Goal: Transaction & Acquisition: Purchase product/service

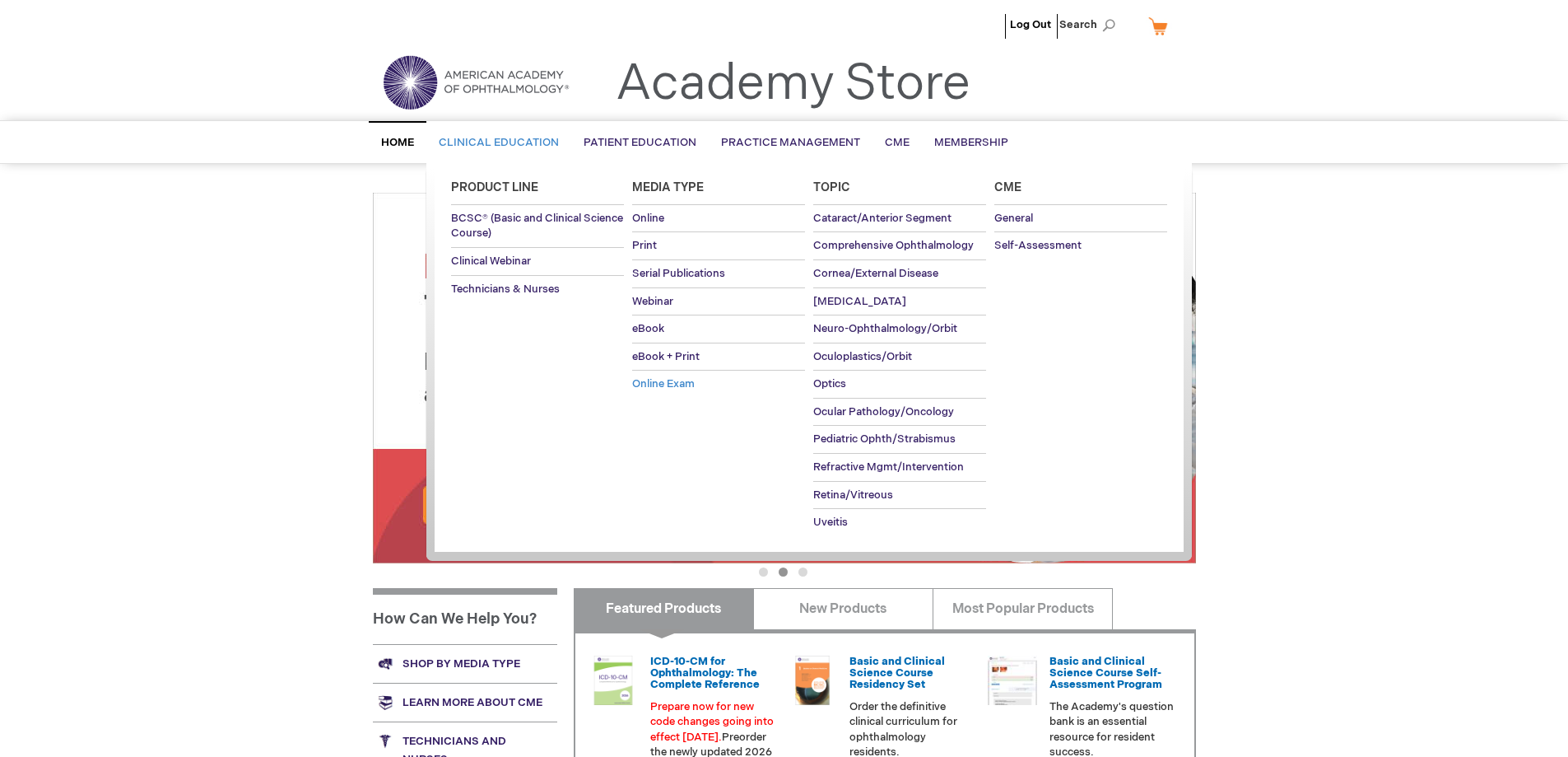
click at [647, 383] on span "Online Exam" at bounding box center [663, 383] width 62 height 13
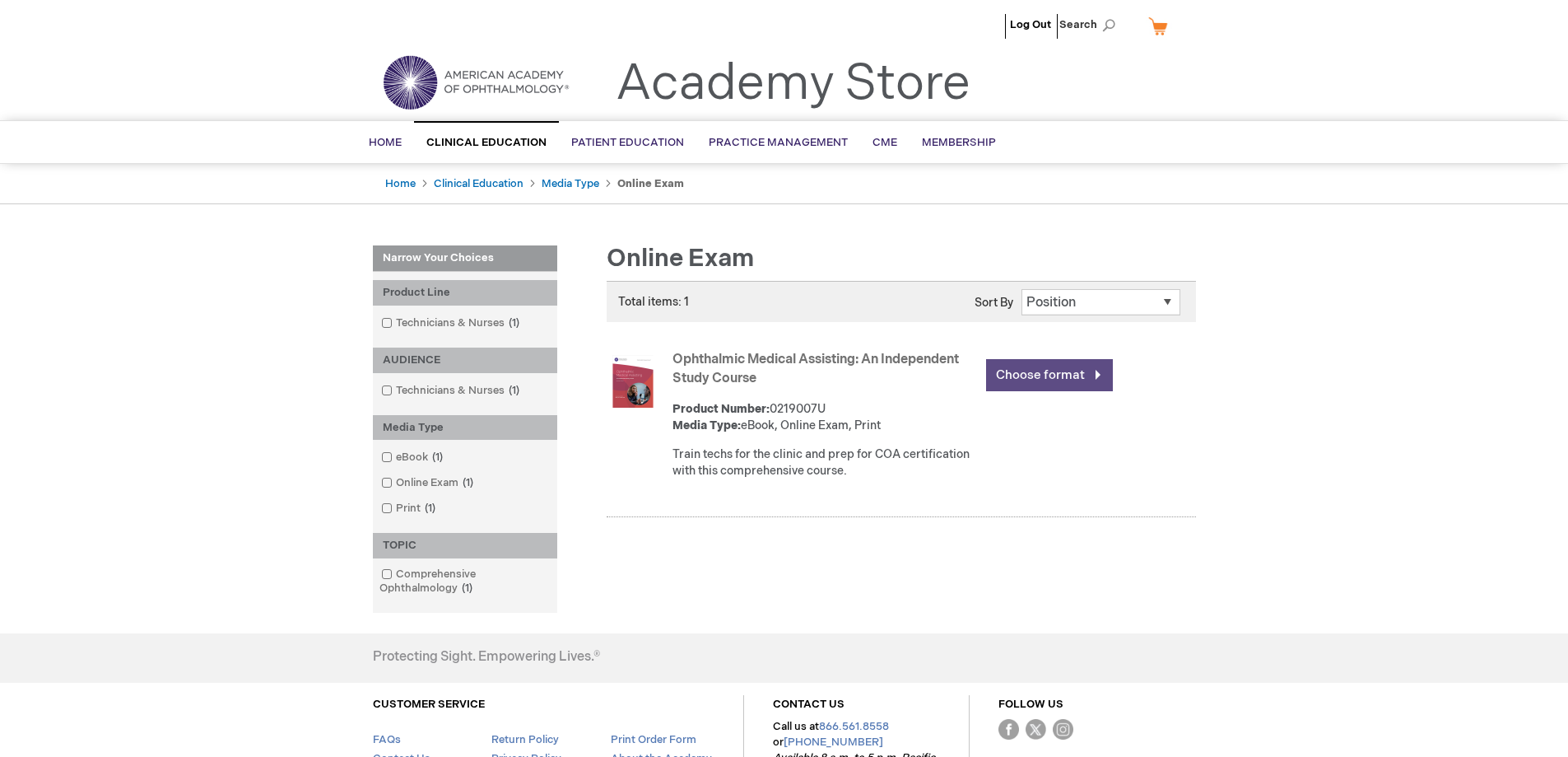
click at [1025, 371] on link "Choose format" at bounding box center [1050, 375] width 127 height 32
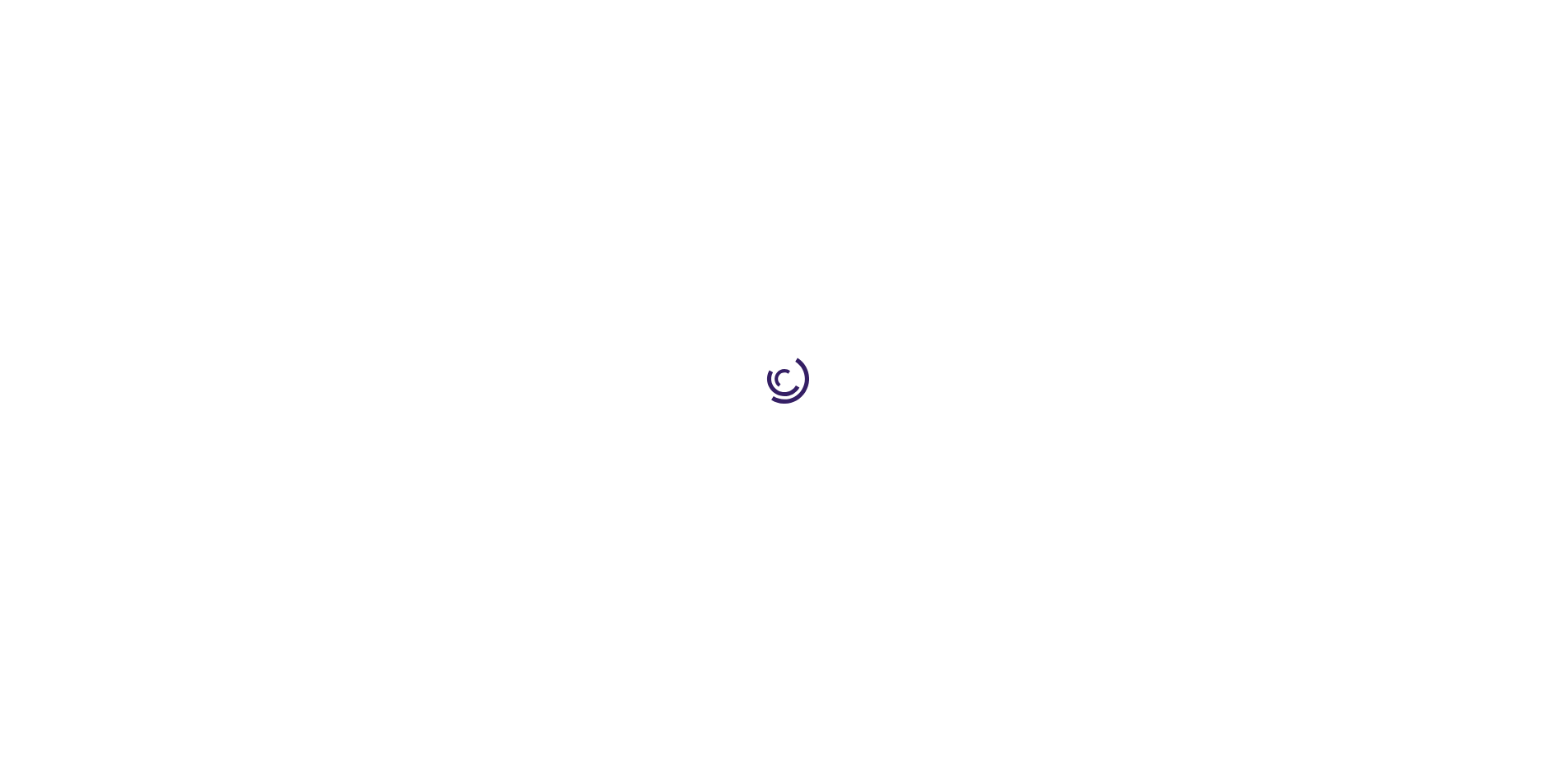
type input "0"
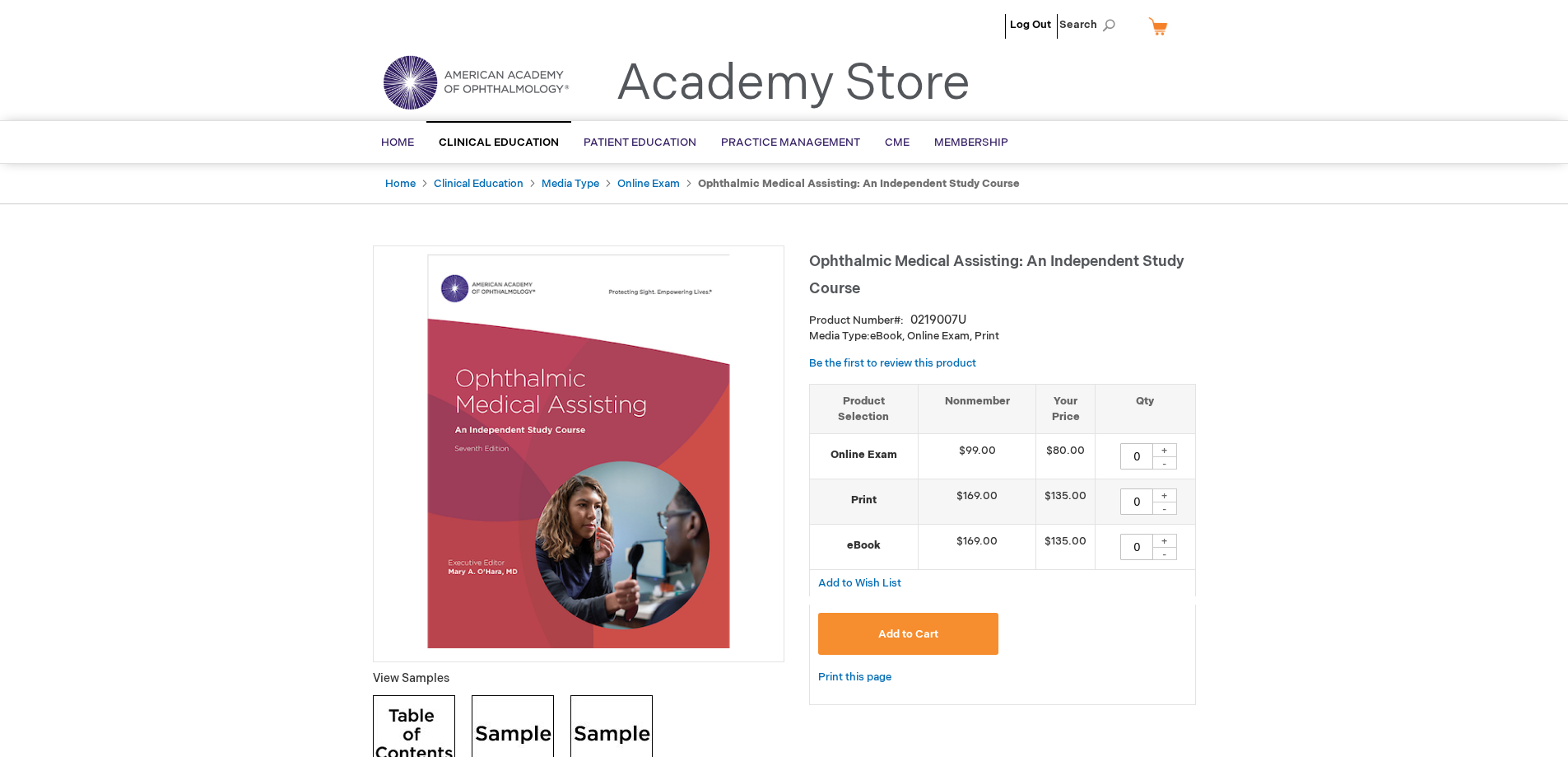
click at [1163, 450] on div "+" at bounding box center [1165, 450] width 25 height 14
type input "1"
click at [887, 634] on span "Add to Cart" at bounding box center [909, 633] width 61 height 13
click at [1163, 22] on link "My Cart 1 1 items" at bounding box center [1165, 25] width 40 height 29
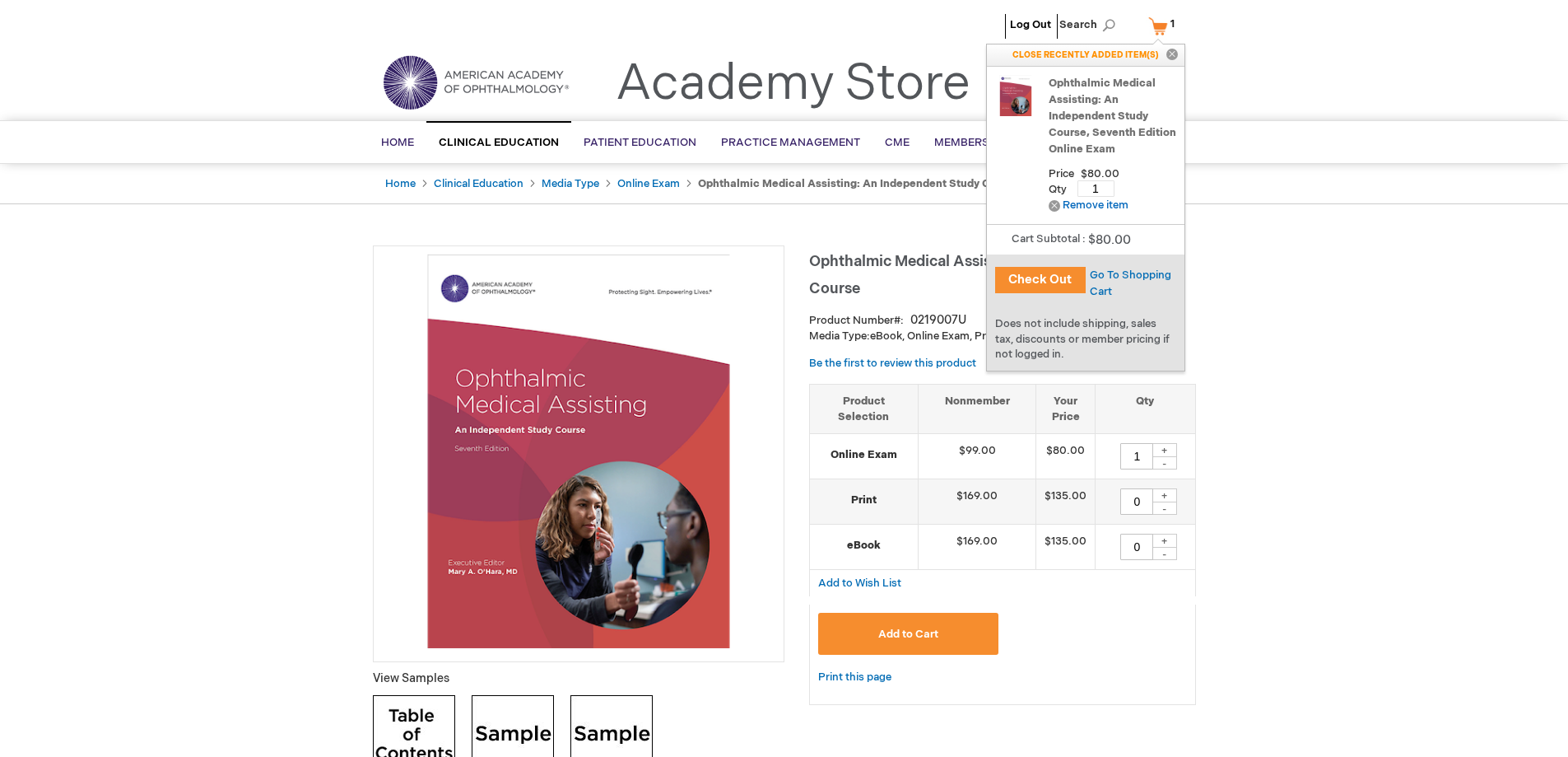
click at [1023, 278] on button "Check Out" at bounding box center [1040, 280] width 90 height 26
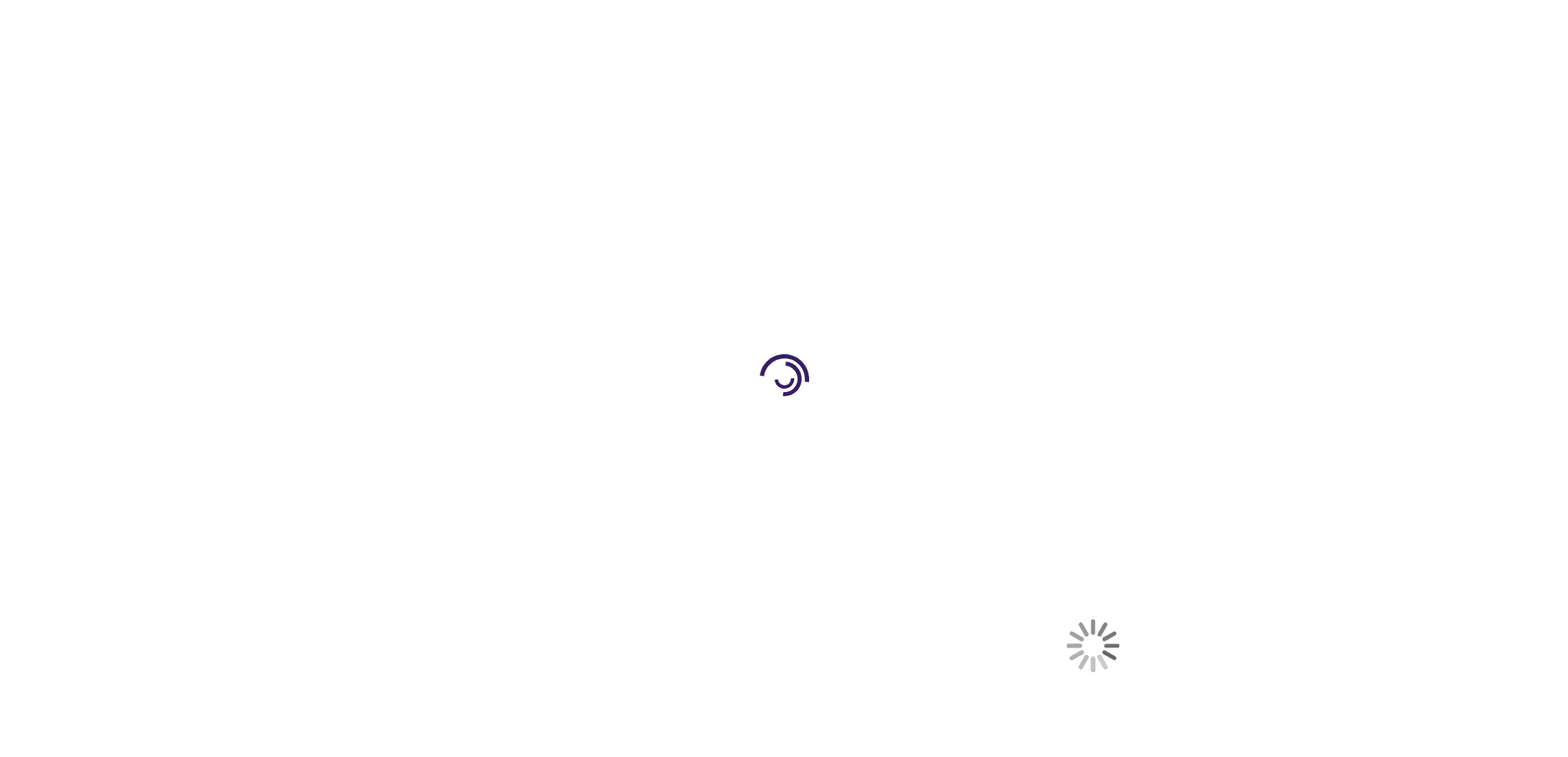
select select "US"
select select "19"
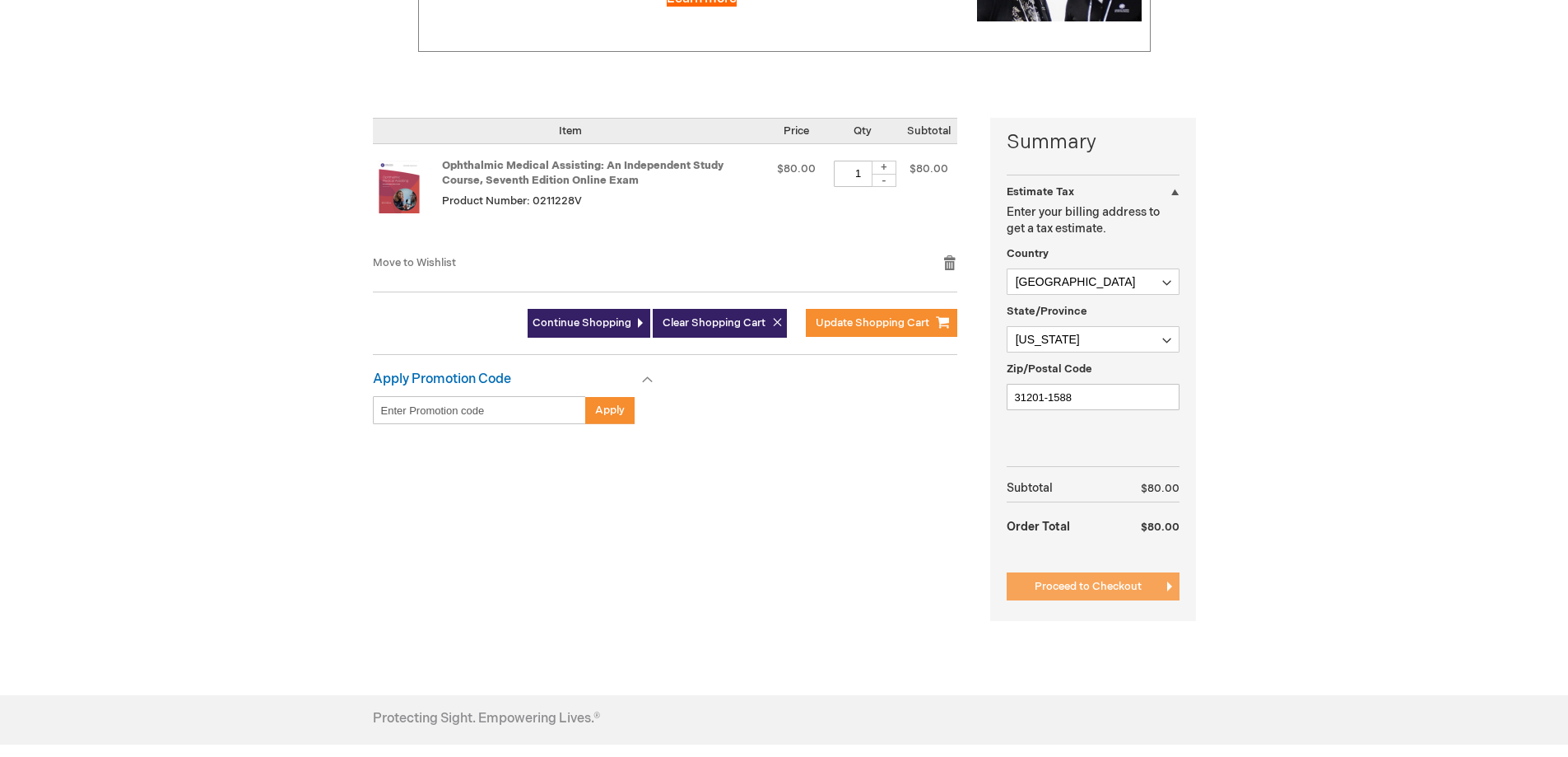
scroll to position [330, 0]
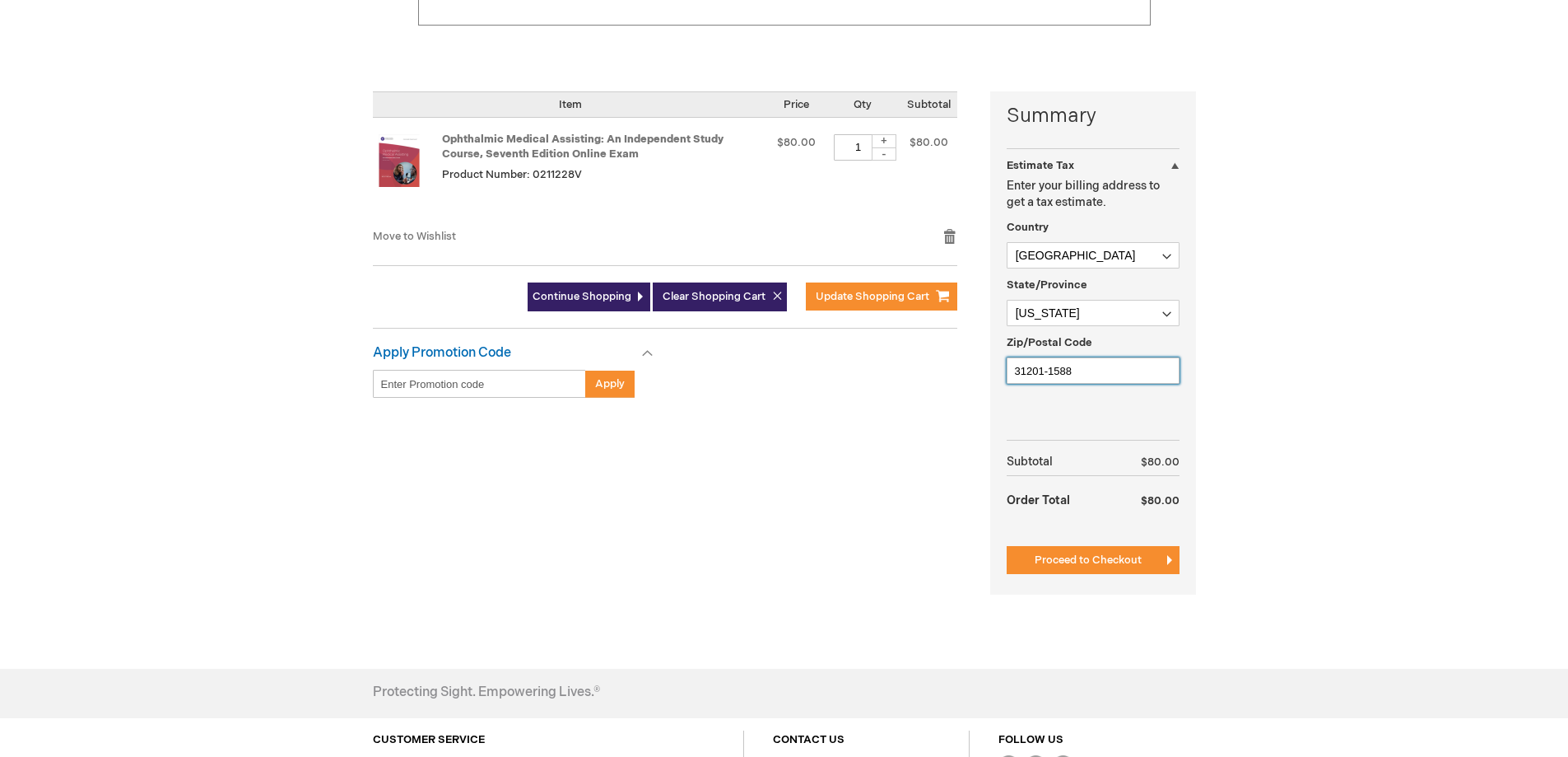
drag, startPoint x: 1074, startPoint y: 370, endPoint x: 897, endPoint y: 365, distance: 177.1
click at [921, 366] on div "Summary Estimate Tax Estimate Tax Enter your billing address to get a tax estim…" at bounding box center [784, 353] width 823 height 524
type input "29615"
click at [1074, 567] on span "Proceed to Checkout" at bounding box center [1088, 560] width 107 height 13
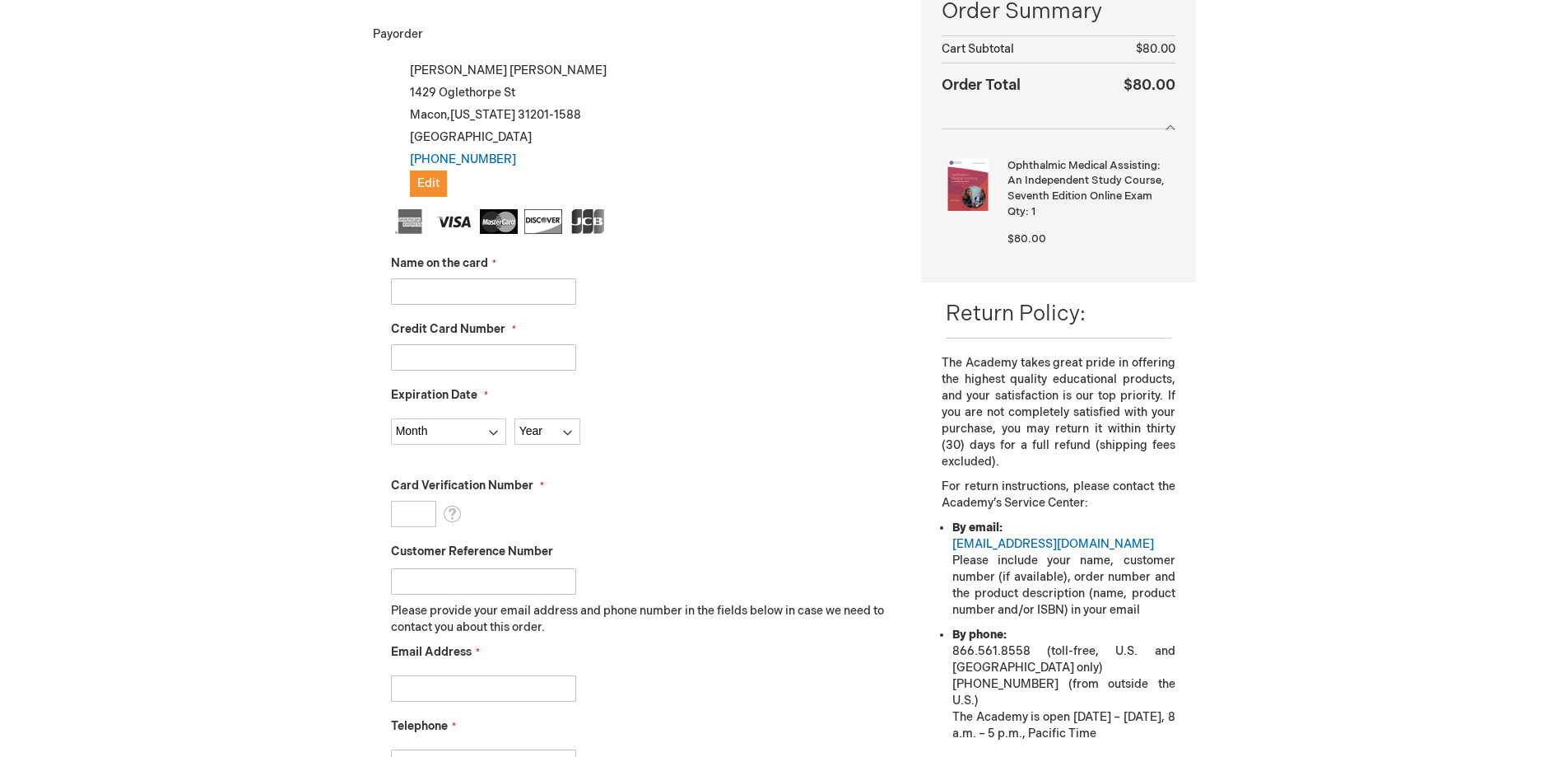
scroll to position [308, 0]
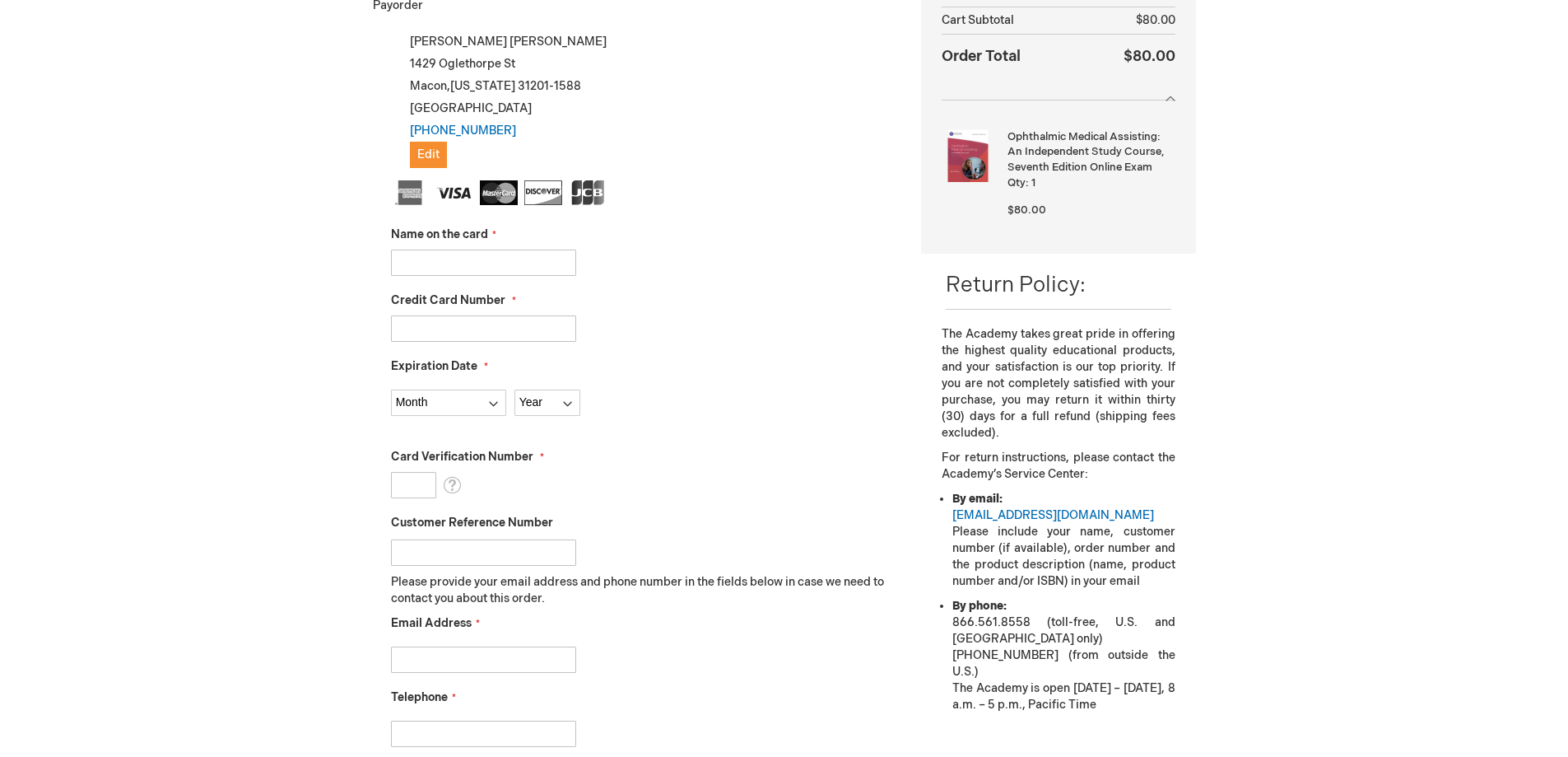
click at [410, 260] on input "Name on the card" at bounding box center [483, 262] width 185 height 26
type input "Diane Vaughn"
type input "5209430352000670"
select select "2"
select select "2027"
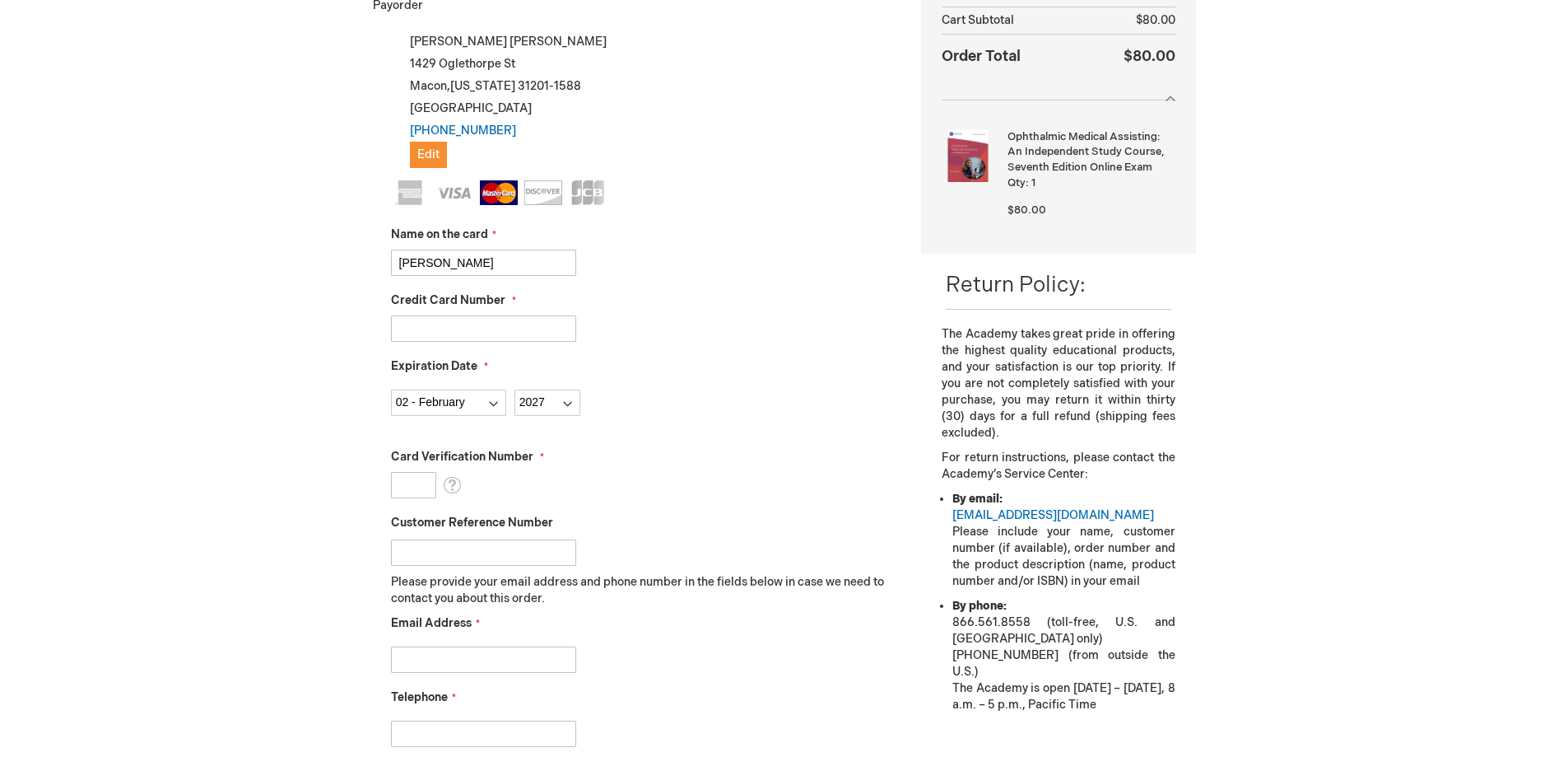
drag, startPoint x: 506, startPoint y: 334, endPoint x: 293, endPoint y: 319, distance: 213.5
click at [327, 331] on div "Log Out Search My Cart 1 1 items CLOSE RECENTLY ADDED ITEM(S) Close Recently ad…" at bounding box center [784, 512] width 1568 height 1641
type input "5119240007337032"
click at [450, 410] on select "Month 01 - January 02 - February 03 - March 04 - April 05 - May 06 - June 07 - …" at bounding box center [448, 403] width 115 height 26
select select "3"
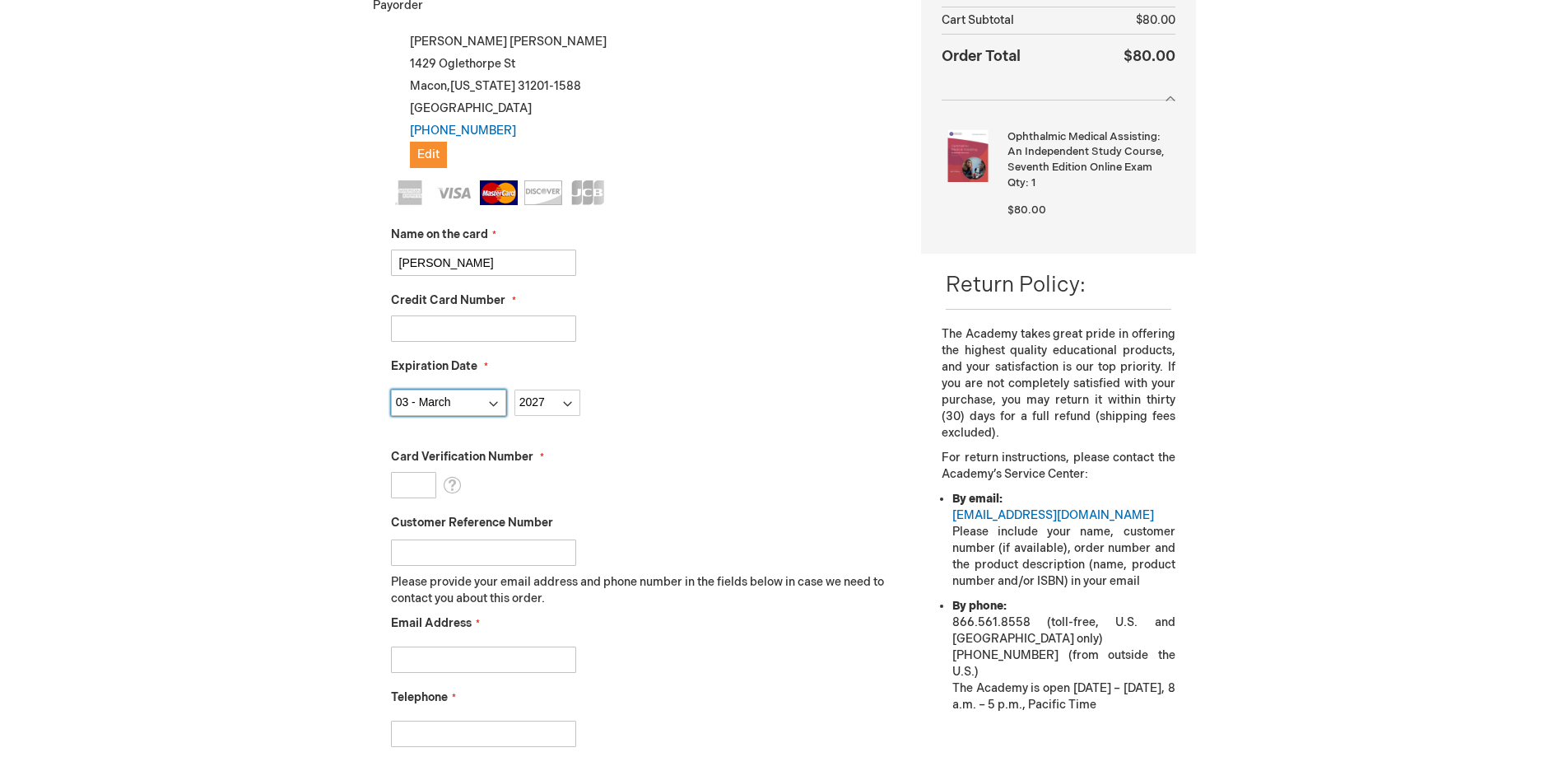
click at [391, 389] on select "Month 01 - January 02 - February 03 - March 04 - April 05 - May 06 - June 07 - …" at bounding box center [448, 403] width 115 height 26
click at [574, 411] on select "Year 2025 2026 2027 2028 2029 2030 2031 2032 2033 2034 2035" at bounding box center [547, 403] width 66 height 26
select select "2029"
click at [515, 389] on select "Year 2025 2026 2027 2028 2029 2030 2031 2032 2033 2034 2035" at bounding box center [547, 403] width 66 height 26
click at [410, 483] on input "Card Verification Number" at bounding box center [414, 485] width 46 height 26
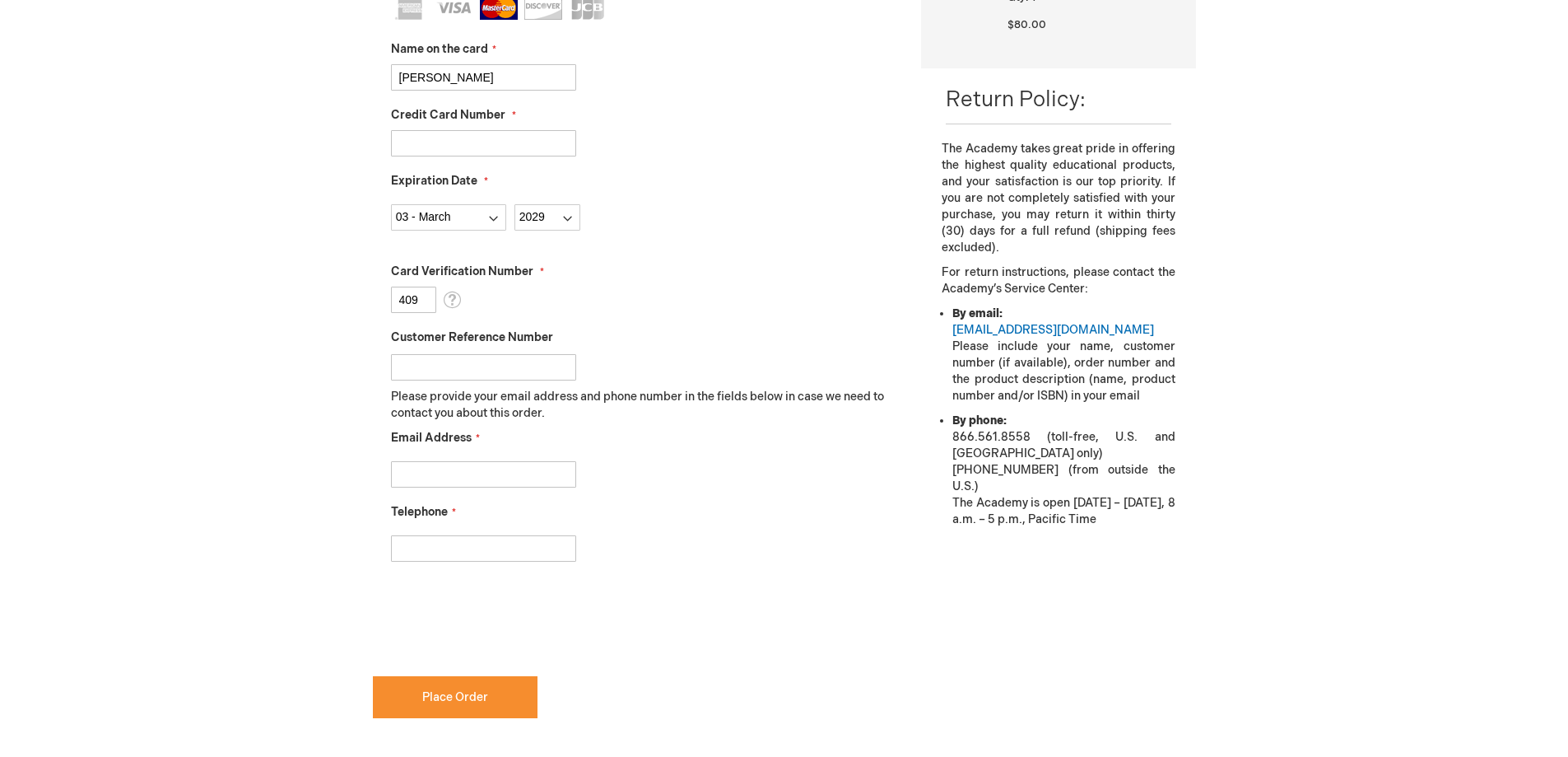
scroll to position [555, 0]
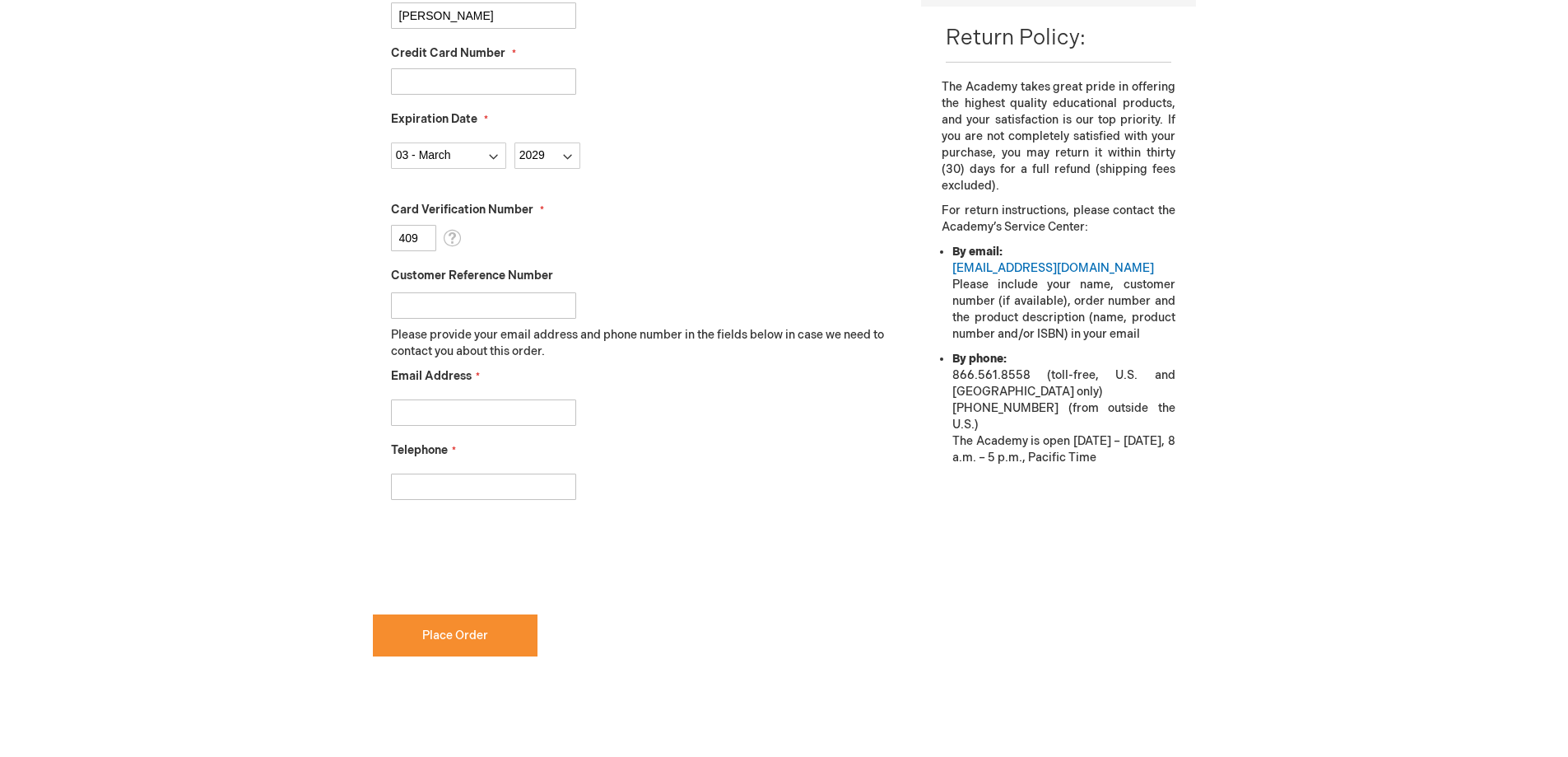
type input "409"
drag, startPoint x: 414, startPoint y: 420, endPoint x: 444, endPoint y: 416, distance: 30.3
click at [414, 420] on input "Email Address" at bounding box center [483, 412] width 185 height 26
type input "dvaughn@myeyecenter.com"
click at [409, 490] on input "Telephone" at bounding box center [483, 487] width 185 height 26
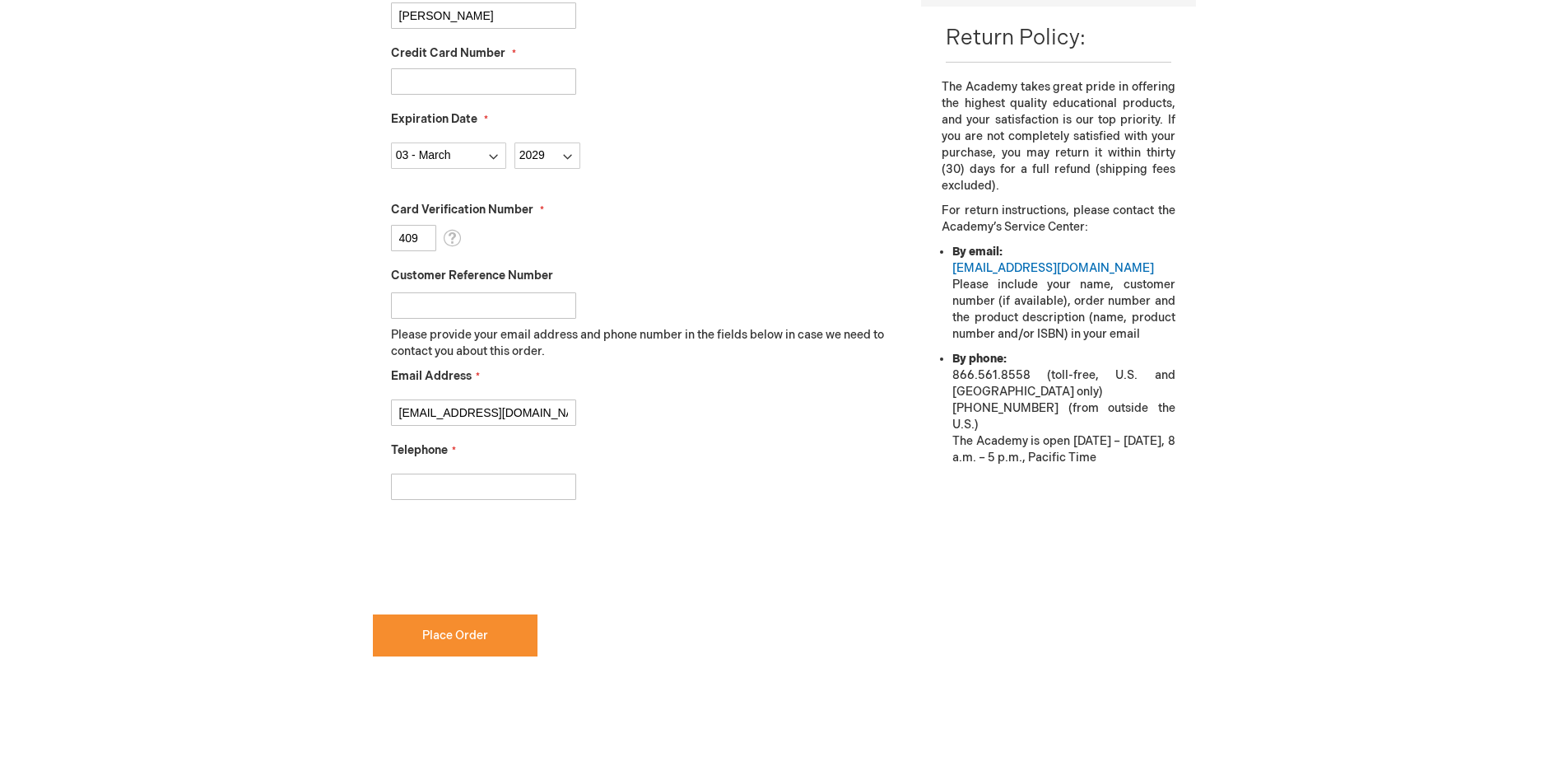
type input "4787437061"
checkbox input "true"
click at [468, 644] on button "Place Order" at bounding box center [455, 635] width 165 height 42
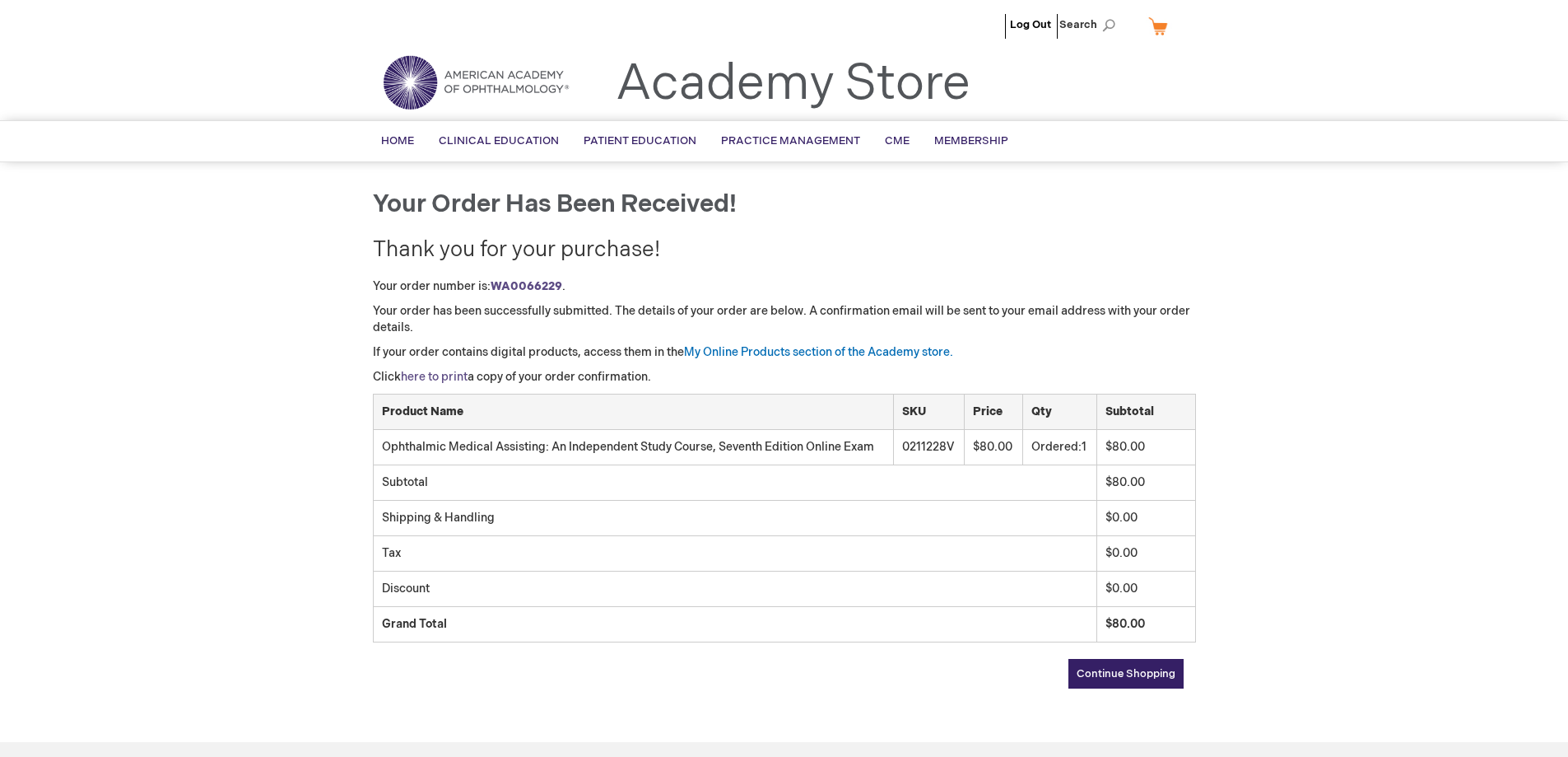
click at [443, 375] on link "here to print" at bounding box center [434, 377] width 67 height 14
click at [437, 375] on link "here to print" at bounding box center [434, 377] width 67 height 14
click at [1023, 25] on link "Log Out" at bounding box center [1030, 25] width 41 height 13
